Goal: Task Accomplishment & Management: Complete application form

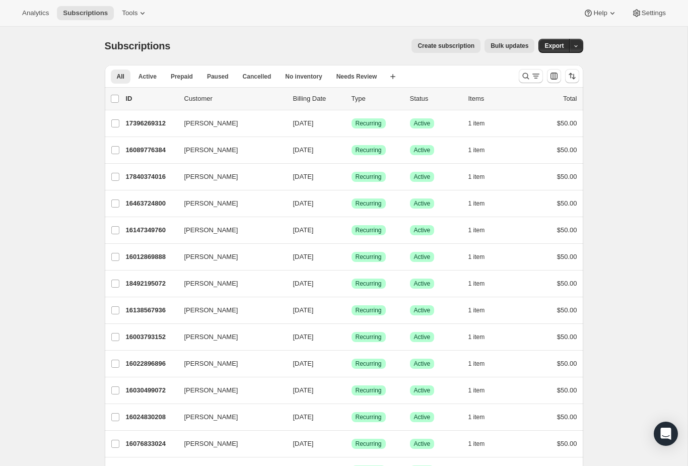
click at [523, 79] on icon "Search and filter results" at bounding box center [525, 76] width 10 height 10
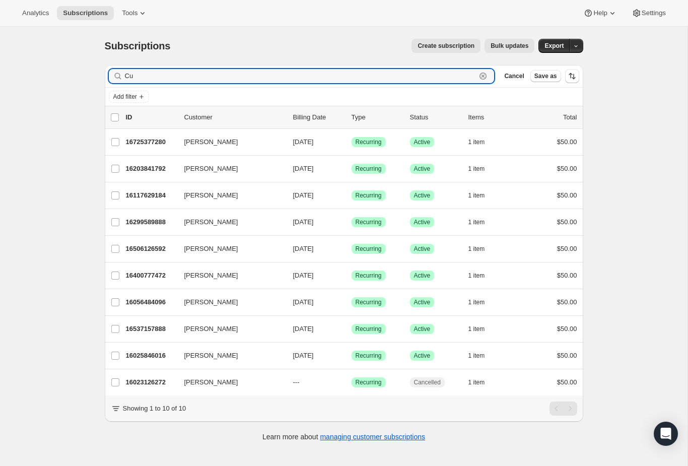
type input "Cu"
click at [152, 139] on p "16725377280" at bounding box center [151, 142] width 50 height 10
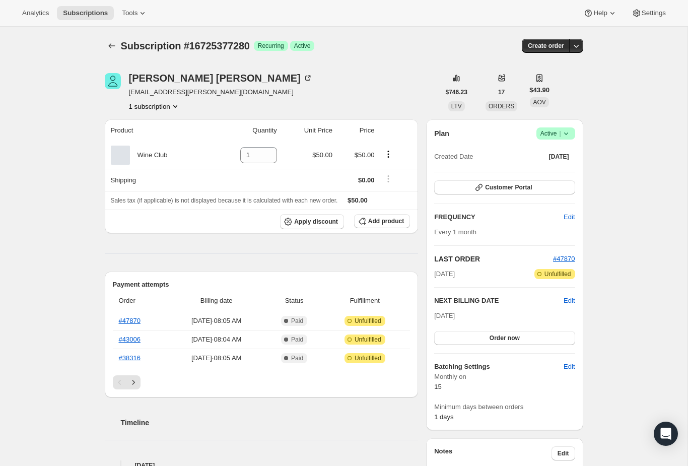
click at [141, 375] on div "Pagination" at bounding box center [261, 382] width 297 height 14
click at [135, 384] on icon "Next" at bounding box center [133, 382] width 10 height 10
click at [117, 383] on icon "Previous" at bounding box center [120, 382] width 10 height 10
click at [135, 381] on icon "Next" at bounding box center [133, 382] width 10 height 10
click at [137, 317] on link "#33878" at bounding box center [130, 321] width 22 height 8
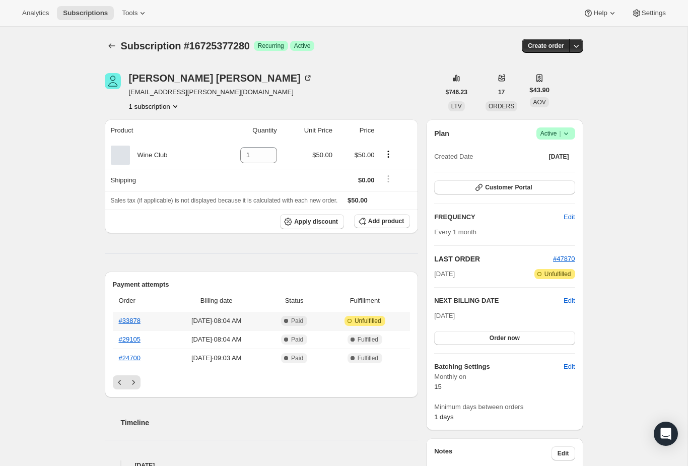
click at [120, 376] on button "Previous" at bounding box center [120, 382] width 14 height 14
click at [129, 355] on link "#38316" at bounding box center [130, 358] width 22 height 8
click at [128, 339] on link "#43006" at bounding box center [130, 339] width 22 height 8
click at [128, 323] on link "#47870" at bounding box center [130, 321] width 22 height 8
click at [108, 39] on button "Subscriptions" at bounding box center [112, 46] width 14 height 14
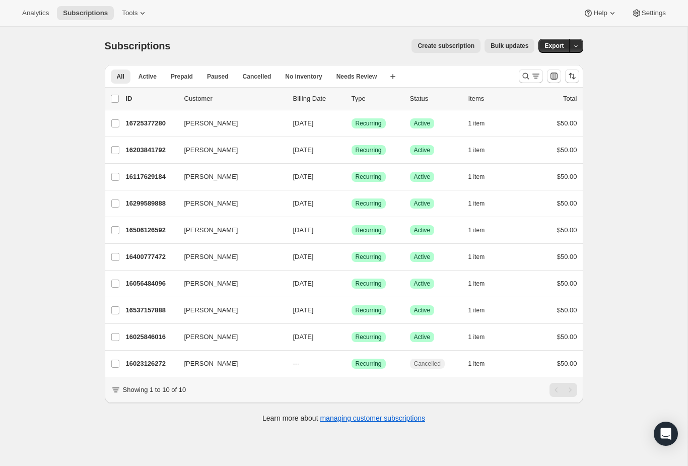
click at [158, 120] on p "16725377280" at bounding box center [151, 123] width 50 height 10
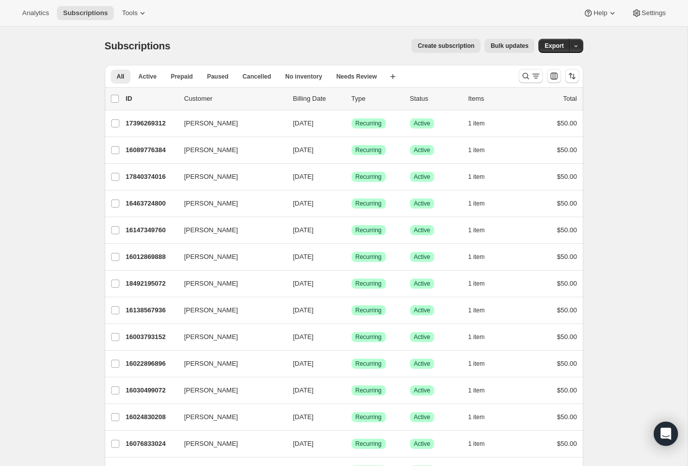
click at [449, 48] on span "Create subscription" at bounding box center [445, 46] width 57 height 8
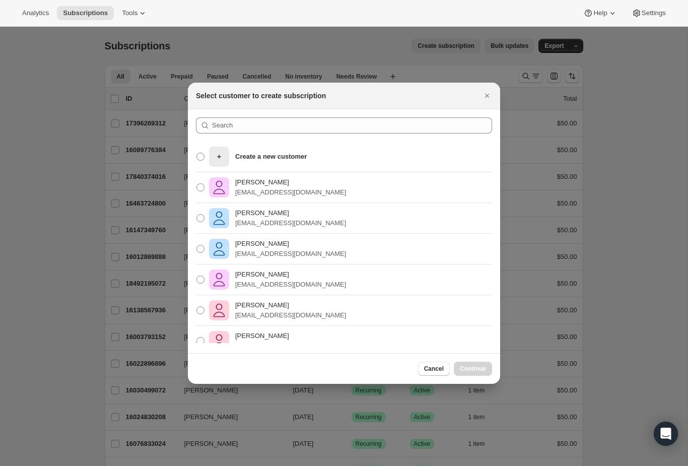
click at [488, 96] on icon "Close" at bounding box center [487, 96] width 4 height 4
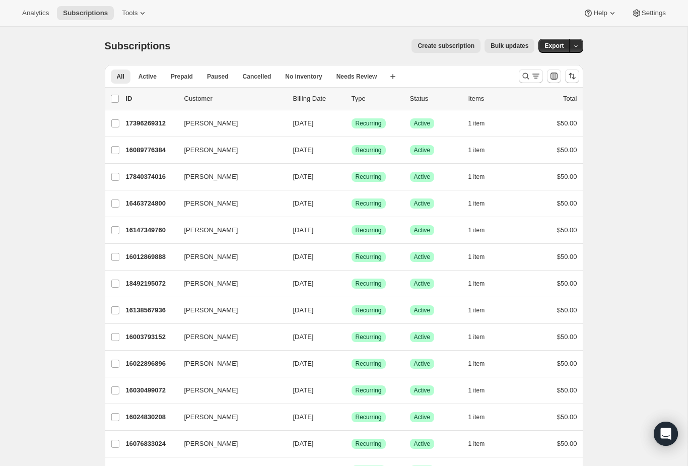
click at [137, 9] on icon at bounding box center [142, 13] width 10 height 10
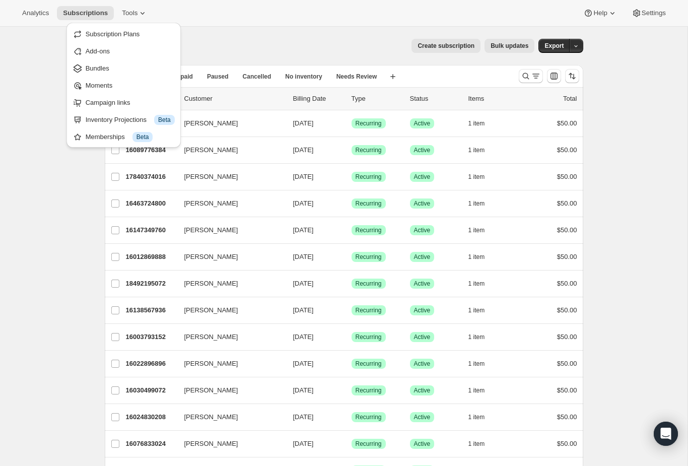
click at [170, 29] on span "Subscription Plans" at bounding box center [130, 34] width 89 height 10
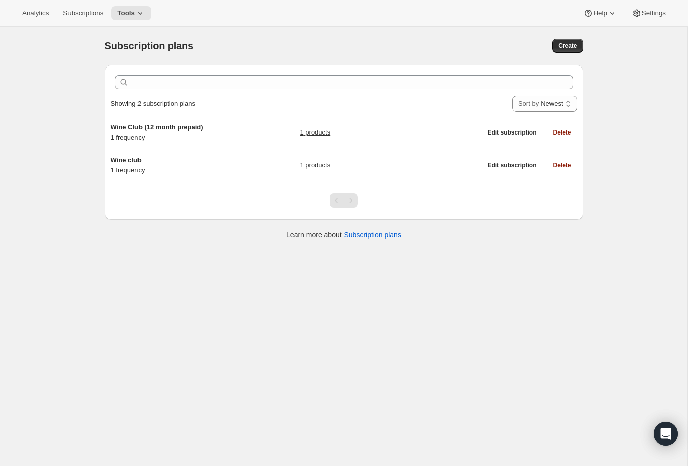
click at [567, 40] on button "Create" at bounding box center [567, 46] width 31 height 14
select select "WEEK"
select select "MONTH"
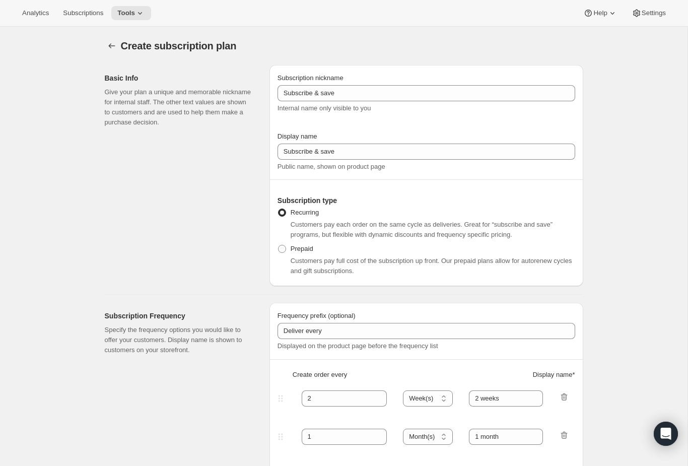
click at [574, 49] on div "Create subscription plan" at bounding box center [344, 46] width 478 height 14
click at [281, 249] on span at bounding box center [282, 249] width 8 height 8
click at [278, 245] on input "Prepaid" at bounding box center [278, 245] width 1 height 1
radio input "true"
select select "MONTH"
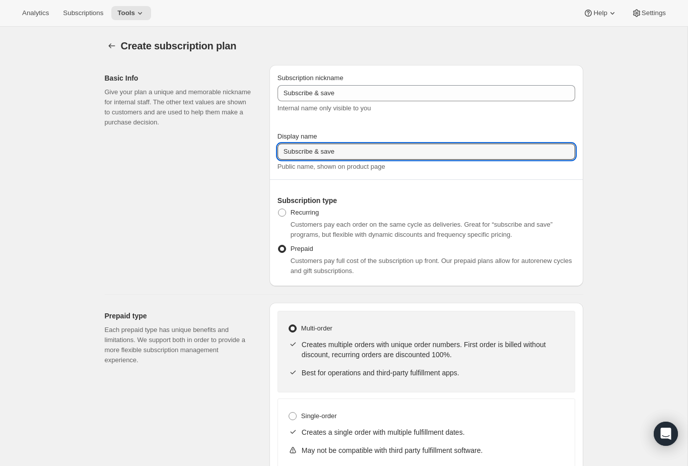
click at [410, 158] on input "Subscribe & save" at bounding box center [425, 151] width 297 height 16
click at [471, 151] on input "Subscribe & save" at bounding box center [425, 151] width 297 height 16
click at [467, 153] on input "Subscribe & save" at bounding box center [425, 151] width 297 height 16
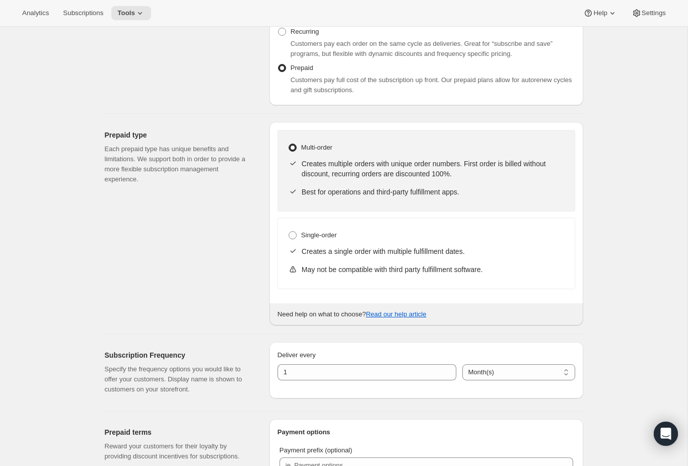
scroll to position [184, 0]
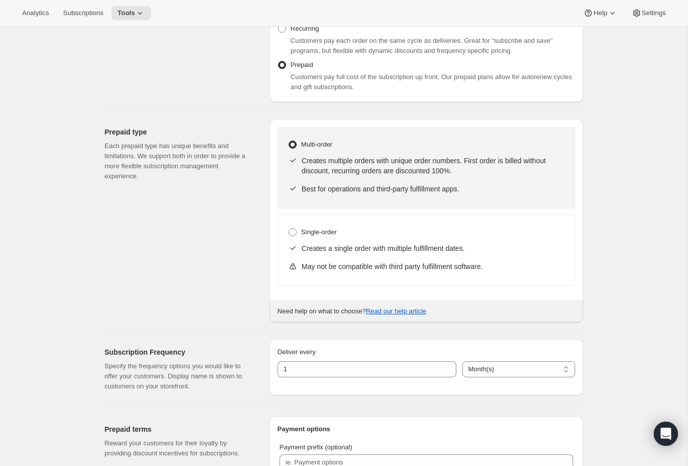
type input "Wine Club Gift Subscription"
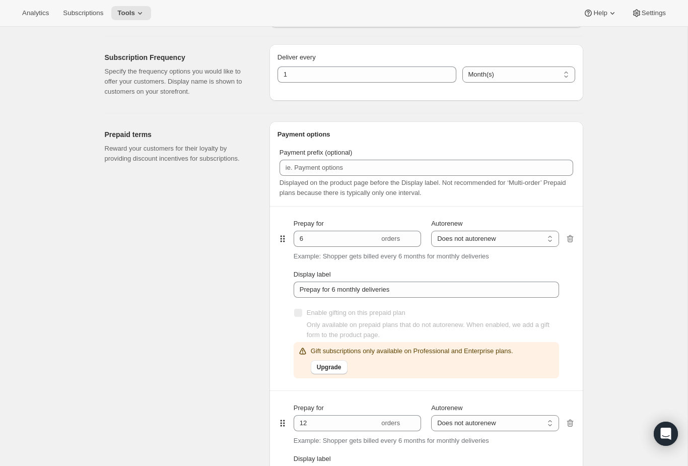
scroll to position [479, 0]
click at [334, 255] on p "Example: Shopper gets billed every 6 months for monthly deliveries" at bounding box center [390, 256] width 195 height 10
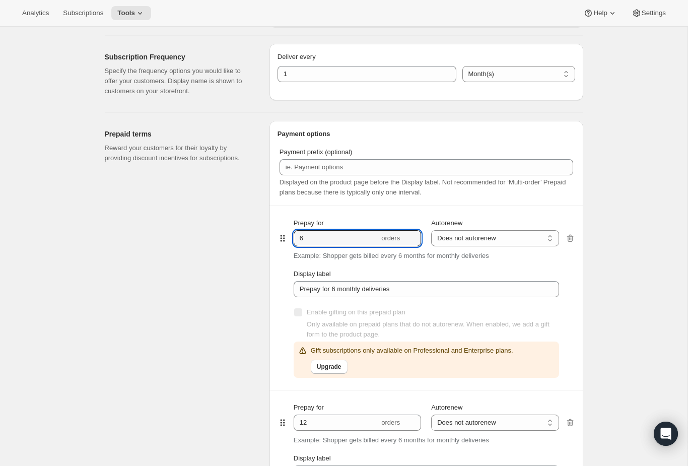
click at [302, 237] on input "6" at bounding box center [336, 238] width 86 height 16
click at [302, 360] on div "Gift subscriptions only available on Professional and Enterprise plans. Upgrade" at bounding box center [404, 359] width 215 height 28
click at [629, 303] on div "Create subscription plan. This page is ready Create subscription plan Basic Inf…" at bounding box center [343, 389] width 687 height 1683
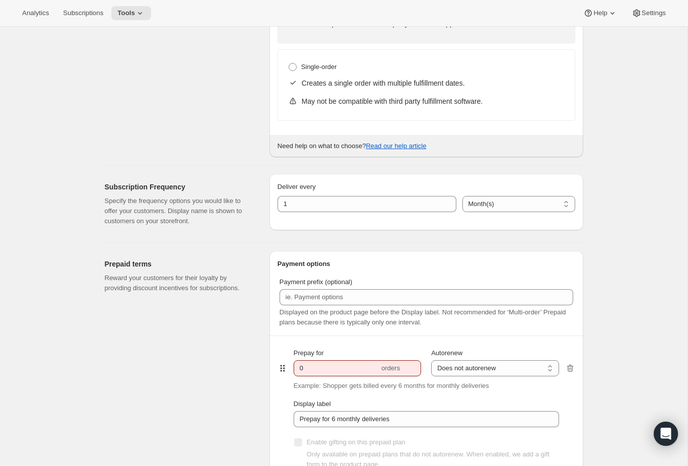
scroll to position [359, 0]
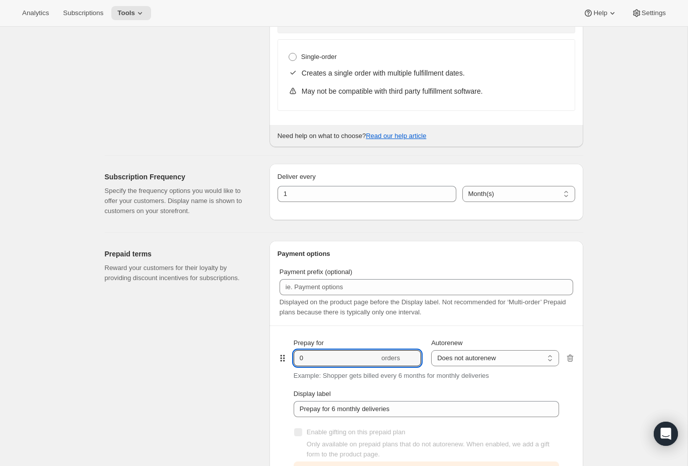
click at [348, 358] on input "0" at bounding box center [336, 358] width 86 height 16
type input "12"
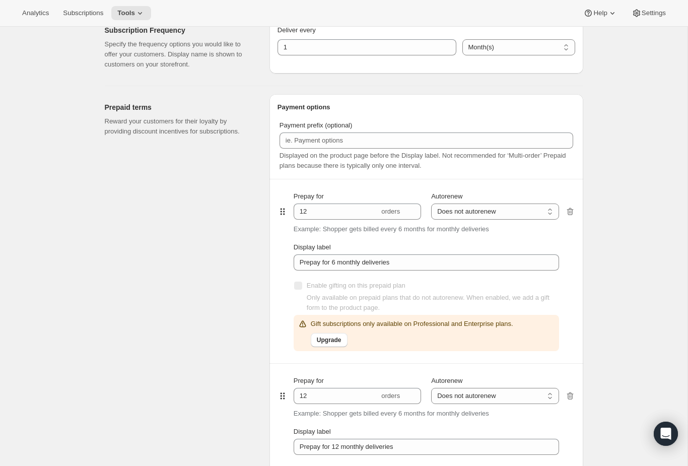
scroll to position [512, 0]
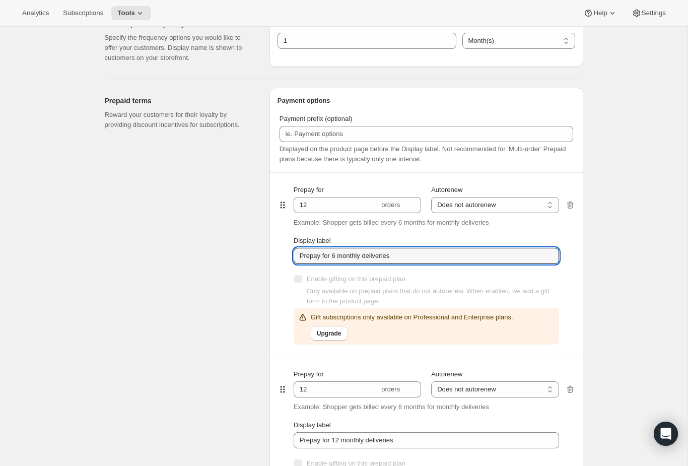
click at [513, 256] on input "Prepay for 6 monthly deliveries" at bounding box center [425, 256] width 265 height 16
click at [333, 257] on input "Prepay for 6 monthly deliveries" at bounding box center [425, 256] width 265 height 16
click at [332, 257] on input "Prepay for 6 monthly deliveries" at bounding box center [425, 256] width 265 height 16
click at [341, 251] on input "Prepay for 6 monthly deliveries" at bounding box center [425, 256] width 265 height 16
click at [340, 251] on input "Prepay for 6 monthly deliveries" at bounding box center [425, 256] width 265 height 16
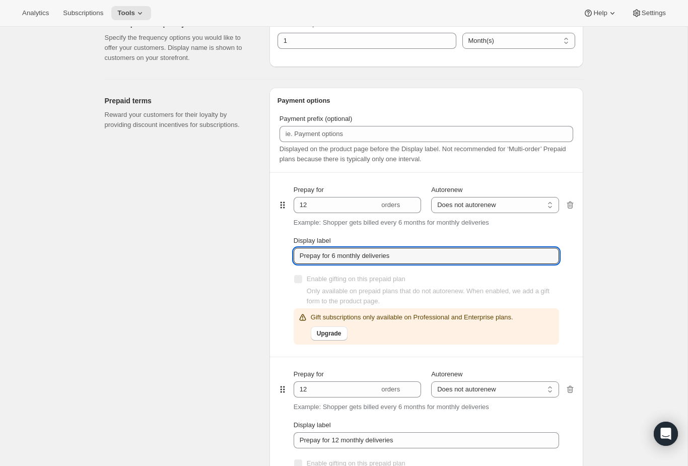
click at [336, 253] on input "Prepay for 6 monthly deliveries" at bounding box center [425, 256] width 265 height 16
click at [335, 253] on input "Prepay for 6 monthly deliveries" at bounding box center [425, 256] width 265 height 16
click at [203, 295] on div "Prepaid terms Reward your customers for their loyalty by providing discount inc…" at bounding box center [183, 330] width 157 height 484
click at [423, 259] on input "Prepay for 12 monthly deliveries" at bounding box center [425, 256] width 265 height 16
click at [392, 254] on input "Prepay for 12 monthly deliveries" at bounding box center [425, 256] width 265 height 16
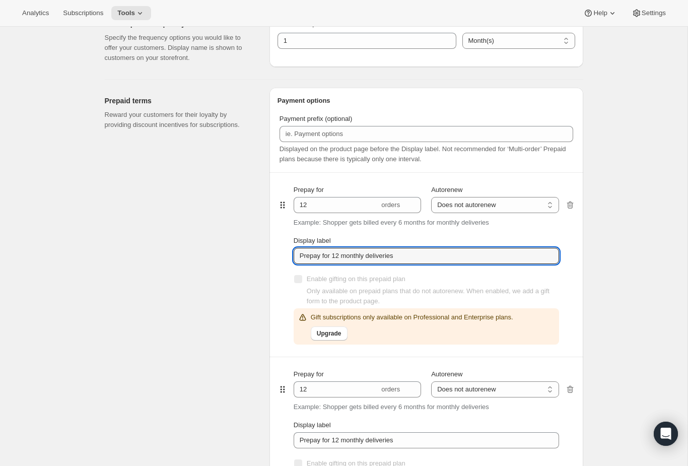
click at [392, 254] on input "Prepay for 12 monthly deliveries" at bounding box center [425, 256] width 265 height 16
type input "Prepay for 12 monthly pick ups"
click at [583, 345] on div "Create subscription plan. This page is ready Create subscription plan Basic Inf…" at bounding box center [344, 356] width 502 height 1683
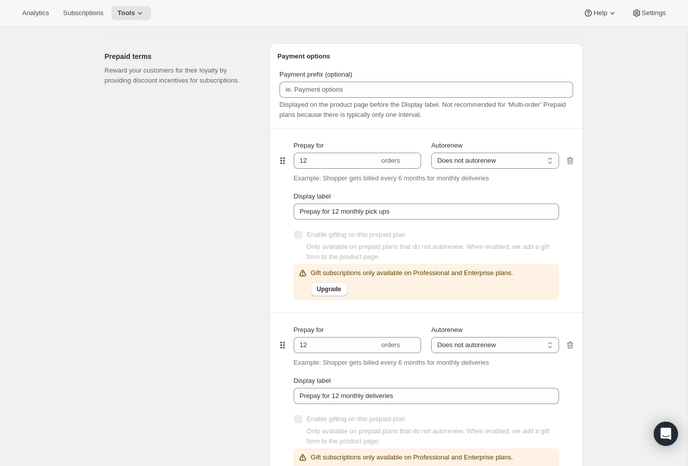
scroll to position [557, 0]
type input "Subscribe & save"
radio input "true"
select select "WEEK"
select select "MONTH"
